Goal: Task Accomplishment & Management: Manage account settings

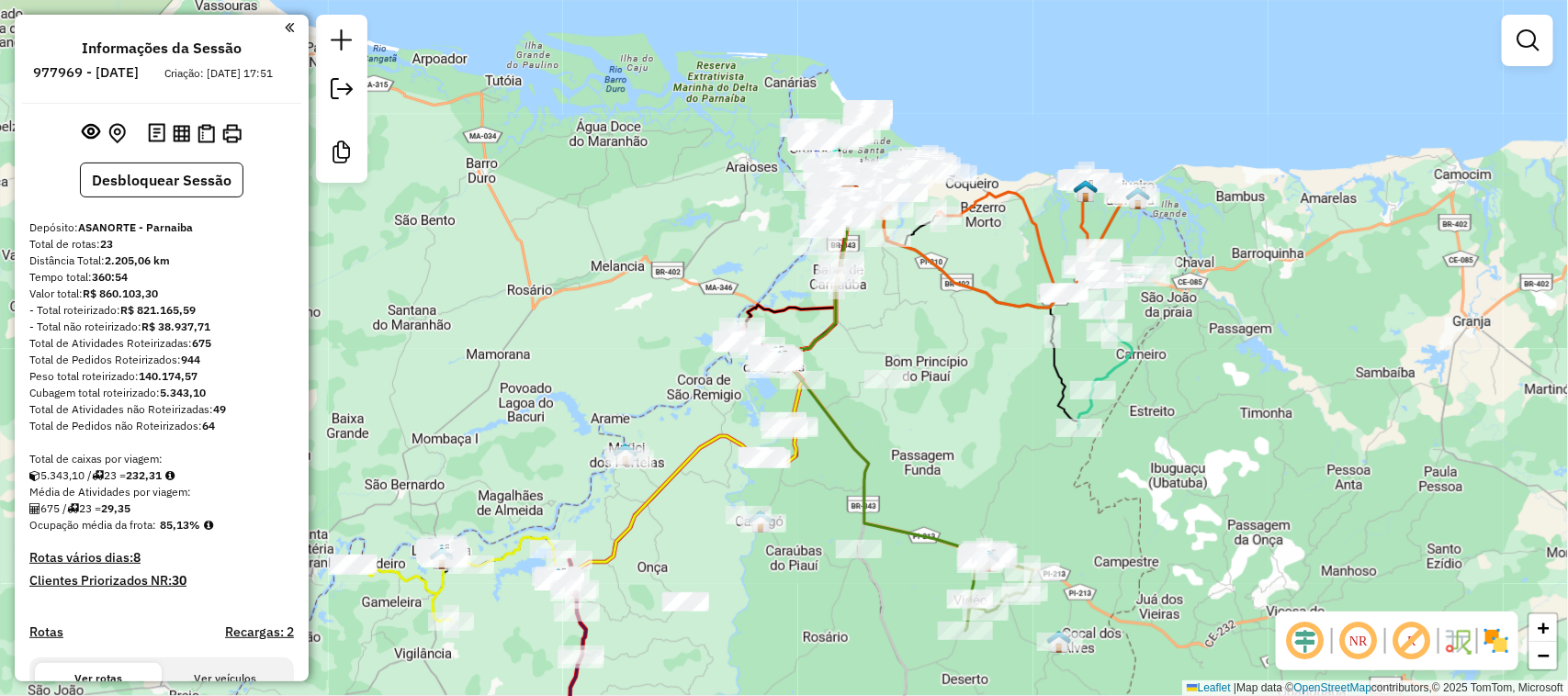
scroll to position [2541, 0]
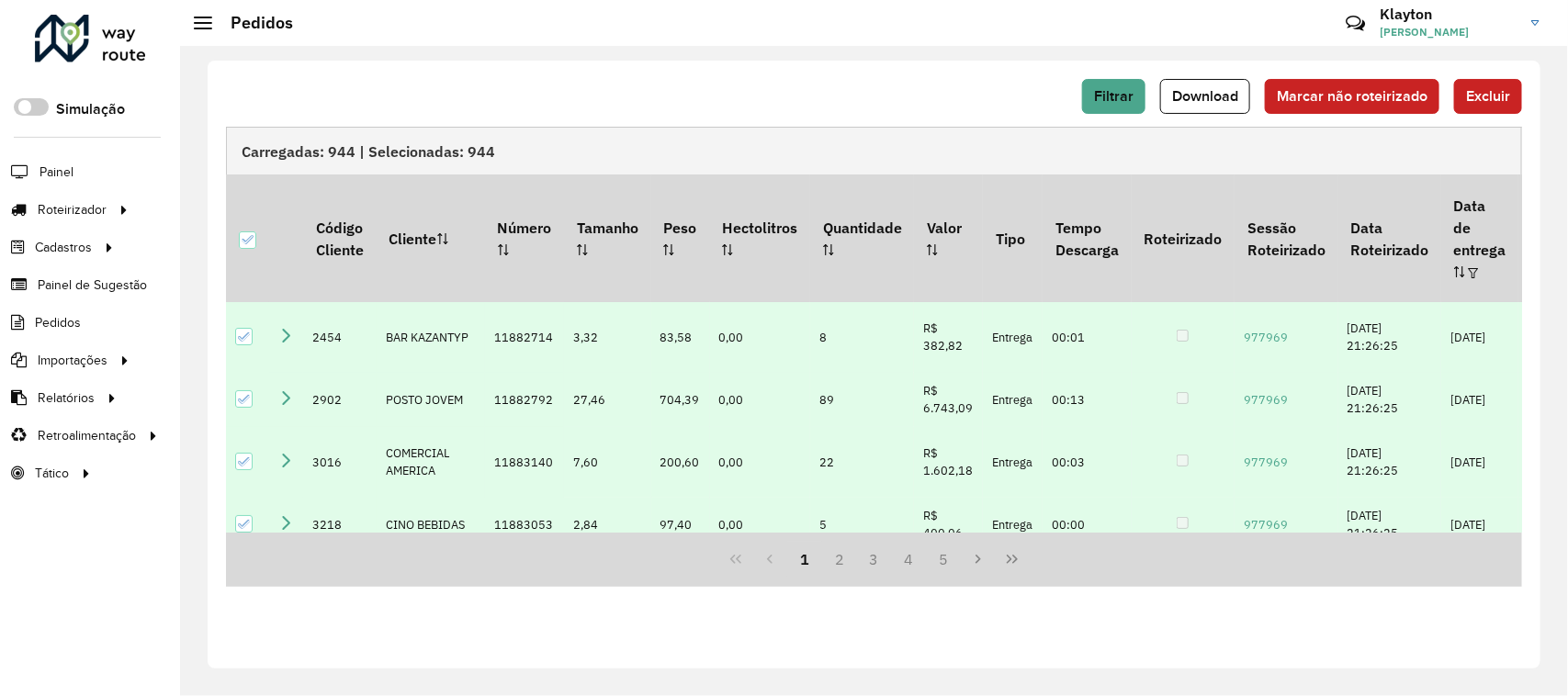
click at [1539, 26] on link "Klayton Klayton Pinto Sousa" at bounding box center [1466, 23] width 174 height 47
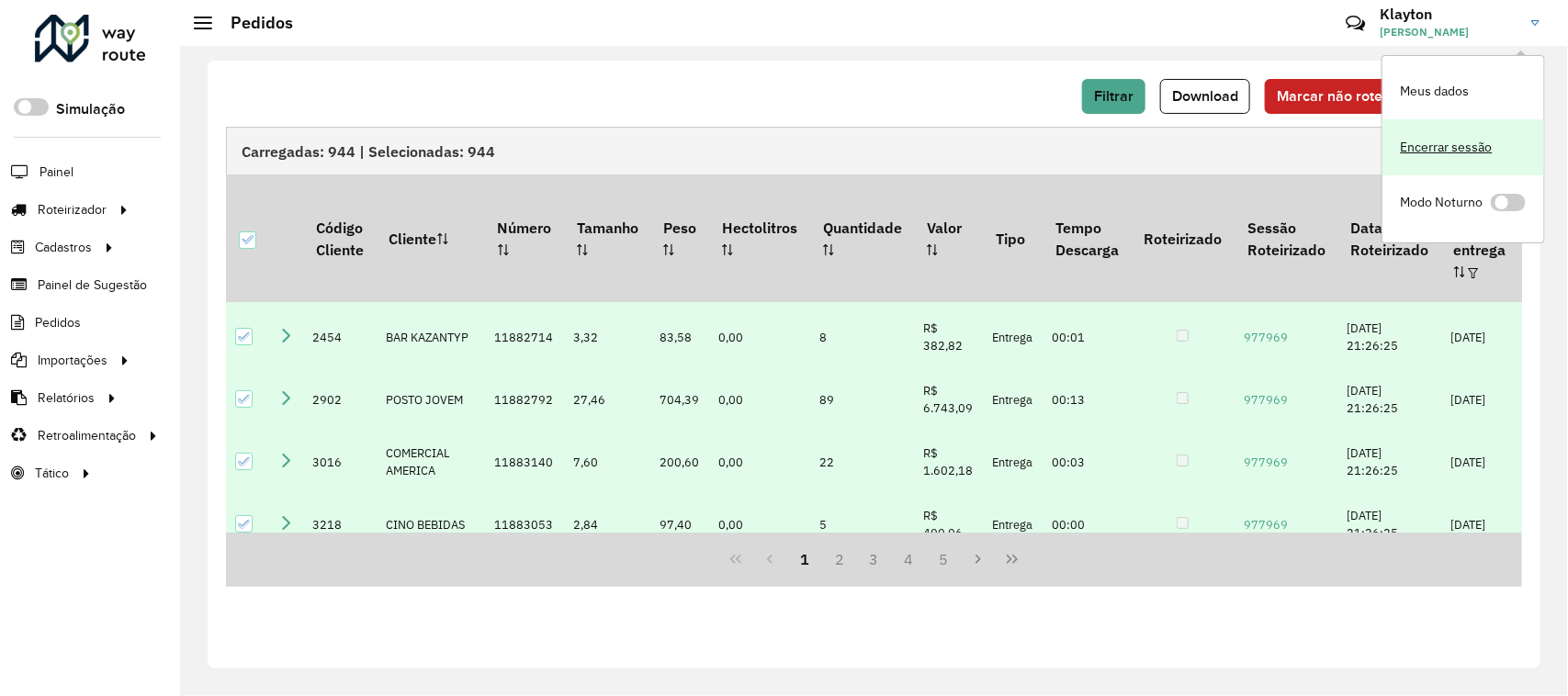
click at [1430, 149] on link "Encerrar sessão" at bounding box center [1463, 147] width 162 height 56
